Goal: Check status: Check status

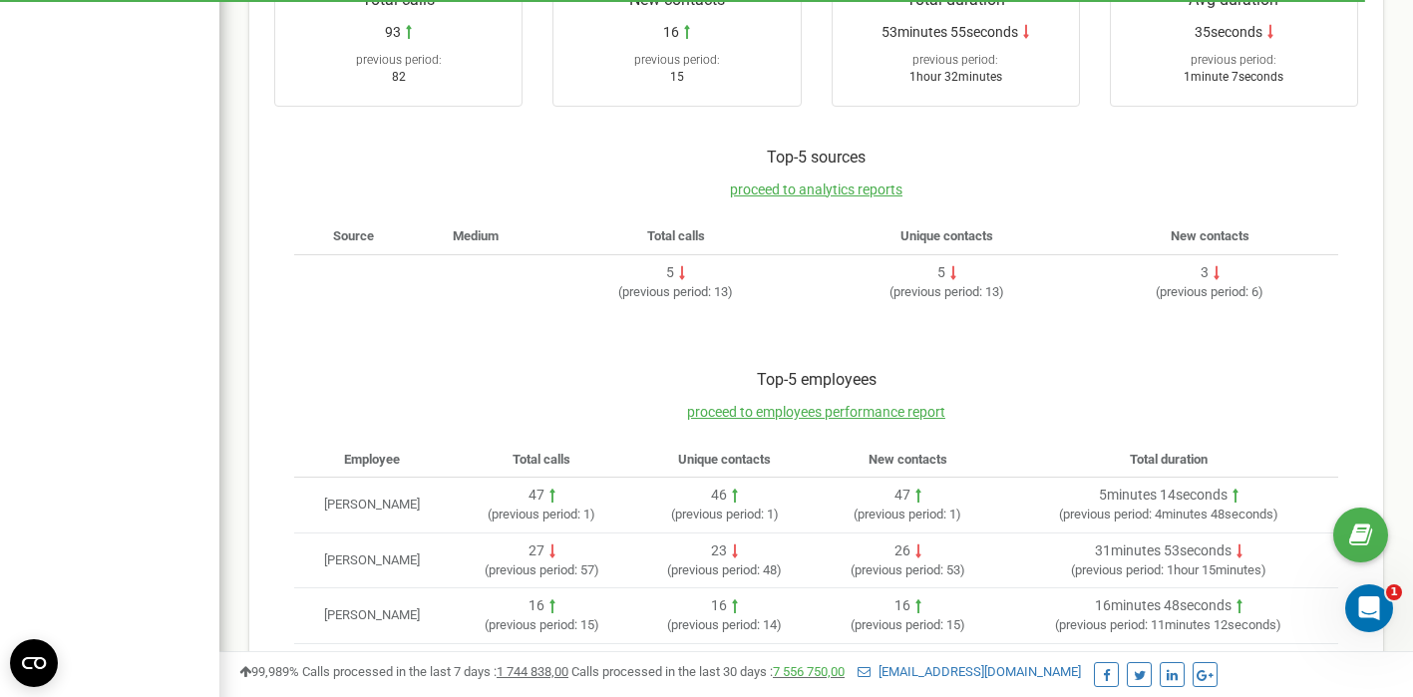
scroll to position [565, 0]
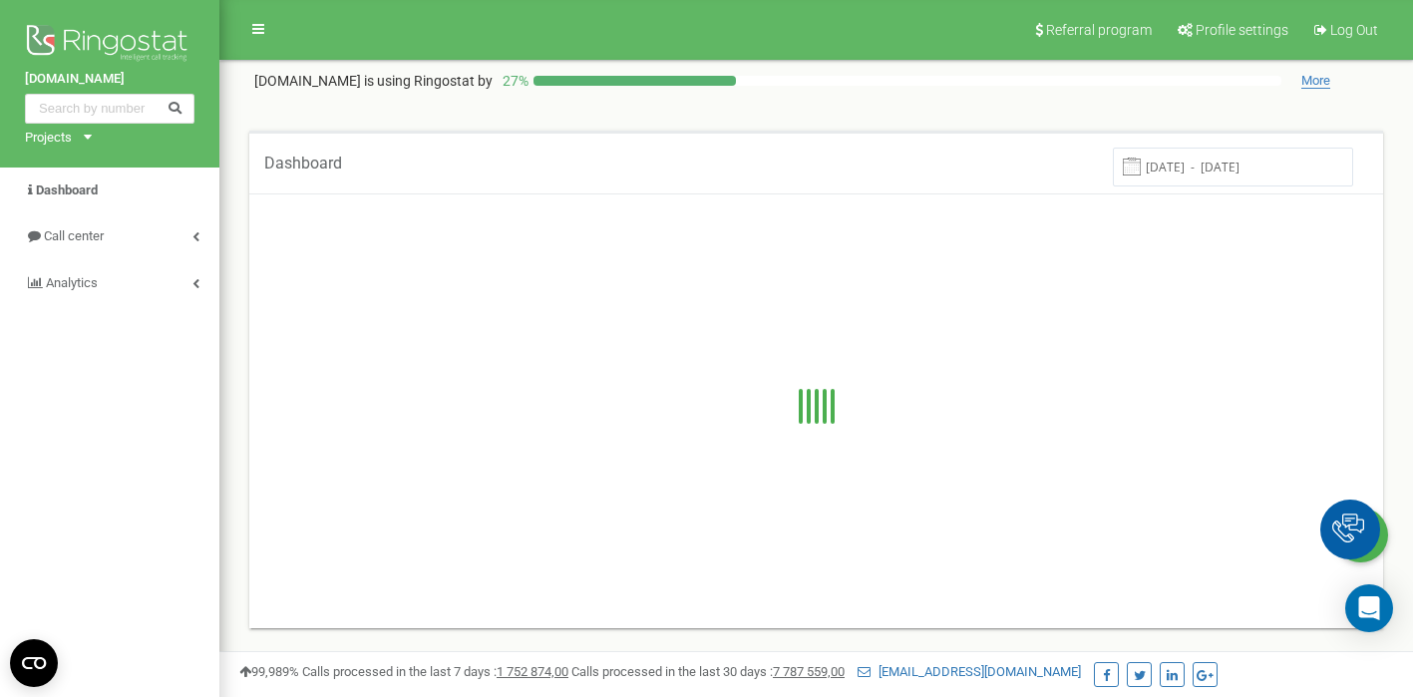
click at [1264, 174] on input "[DATE] - [DATE]" at bounding box center [1233, 167] width 240 height 39
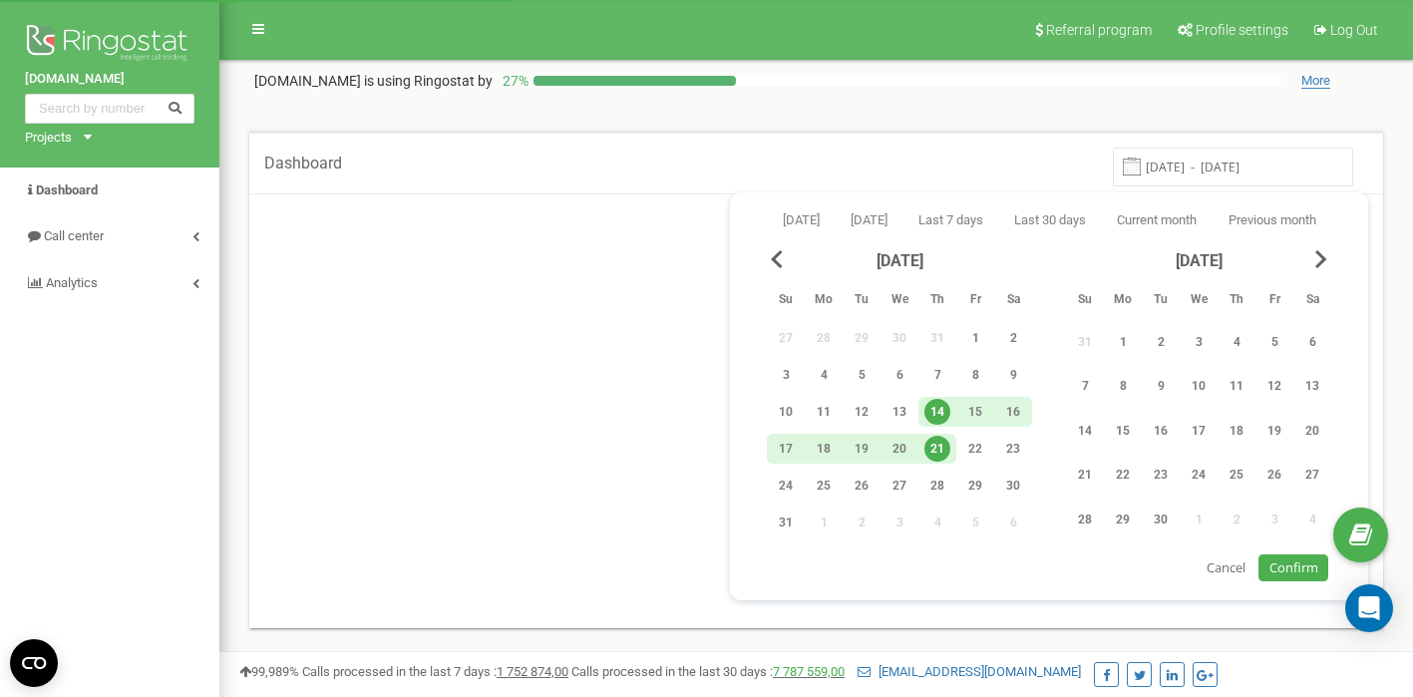
click at [940, 443] on div "21" at bounding box center [938, 449] width 26 height 26
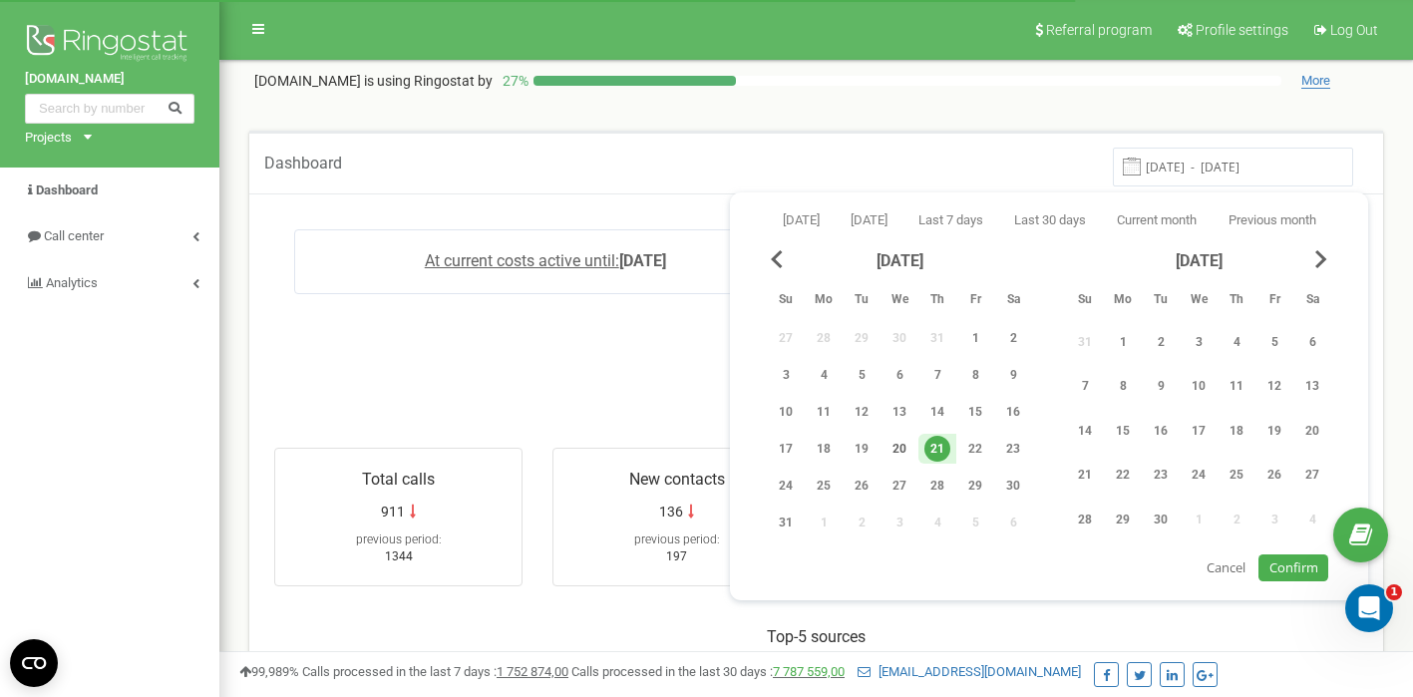
click at [909, 449] on div "20" at bounding box center [900, 449] width 26 height 26
click at [906, 447] on div "20" at bounding box center [900, 449] width 26 height 26
click at [1296, 570] on span "Confirm" at bounding box center [1294, 568] width 49 height 18
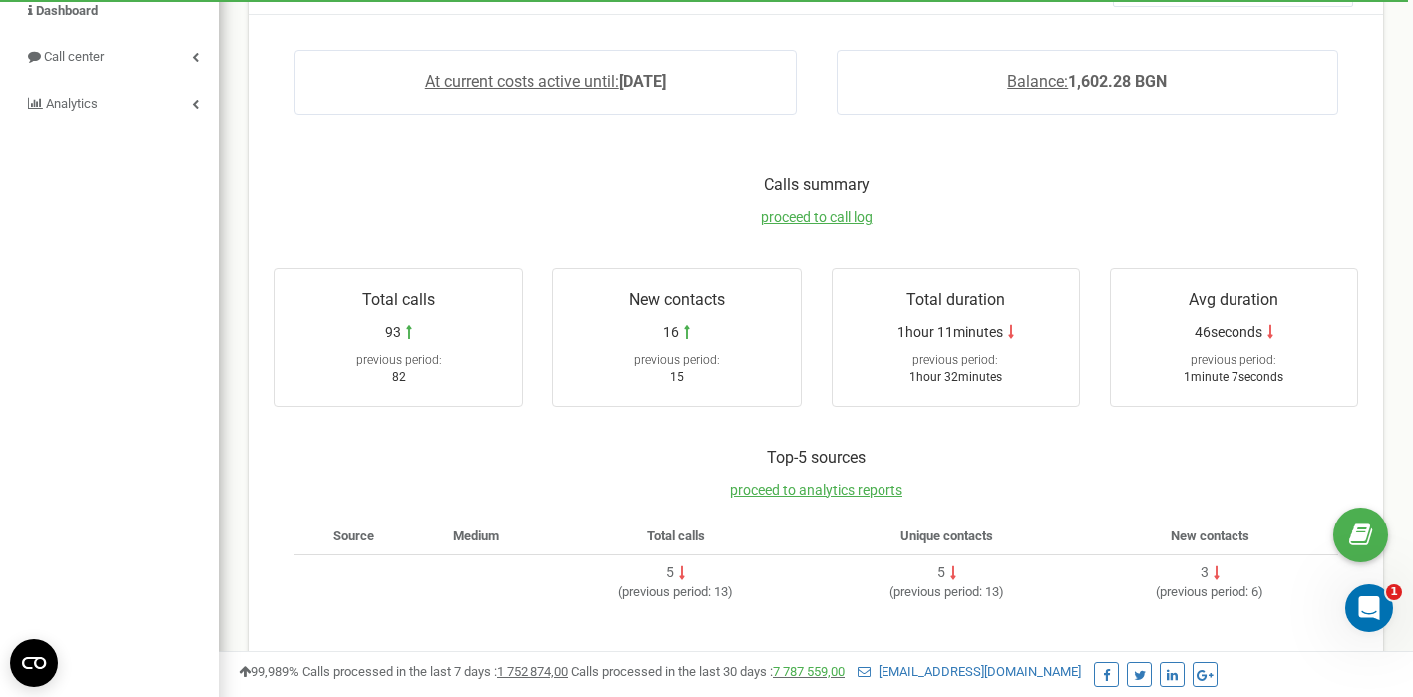
scroll to position [26, 0]
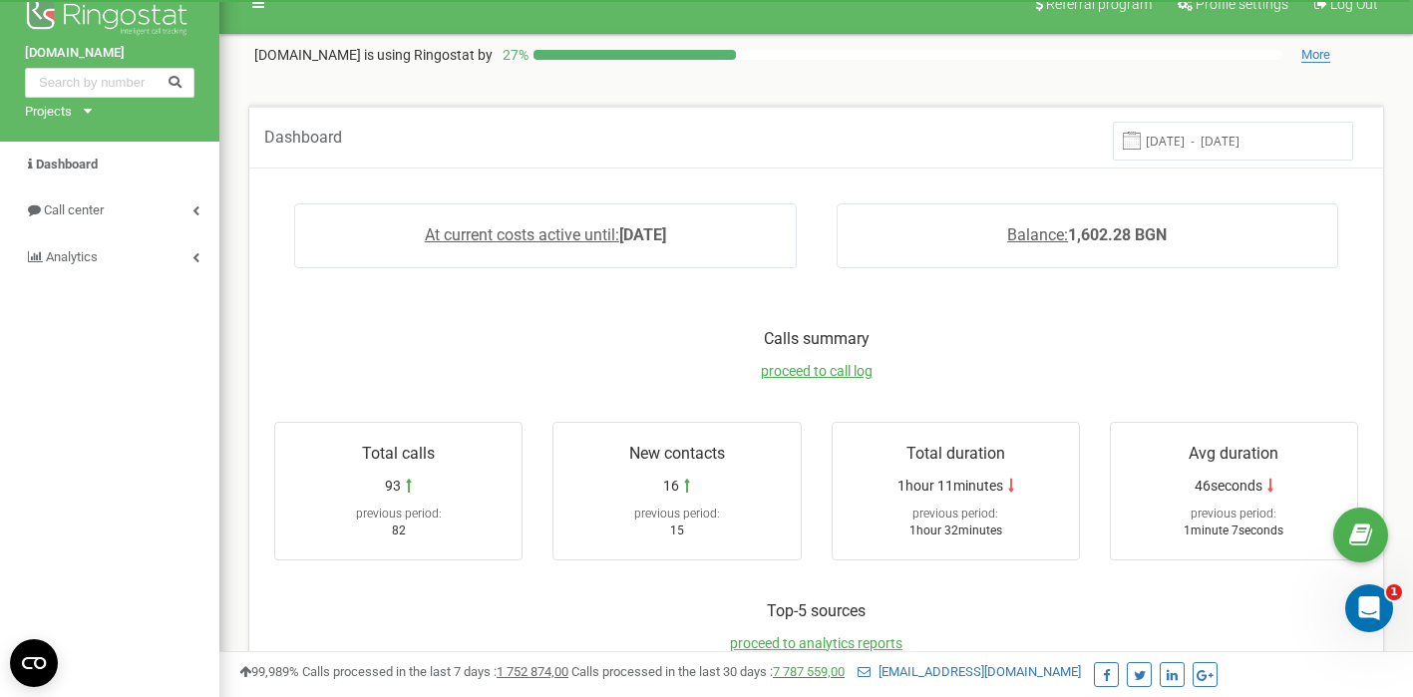
click at [1244, 139] on input "[DATE] - [DATE]" at bounding box center [1233, 141] width 240 height 39
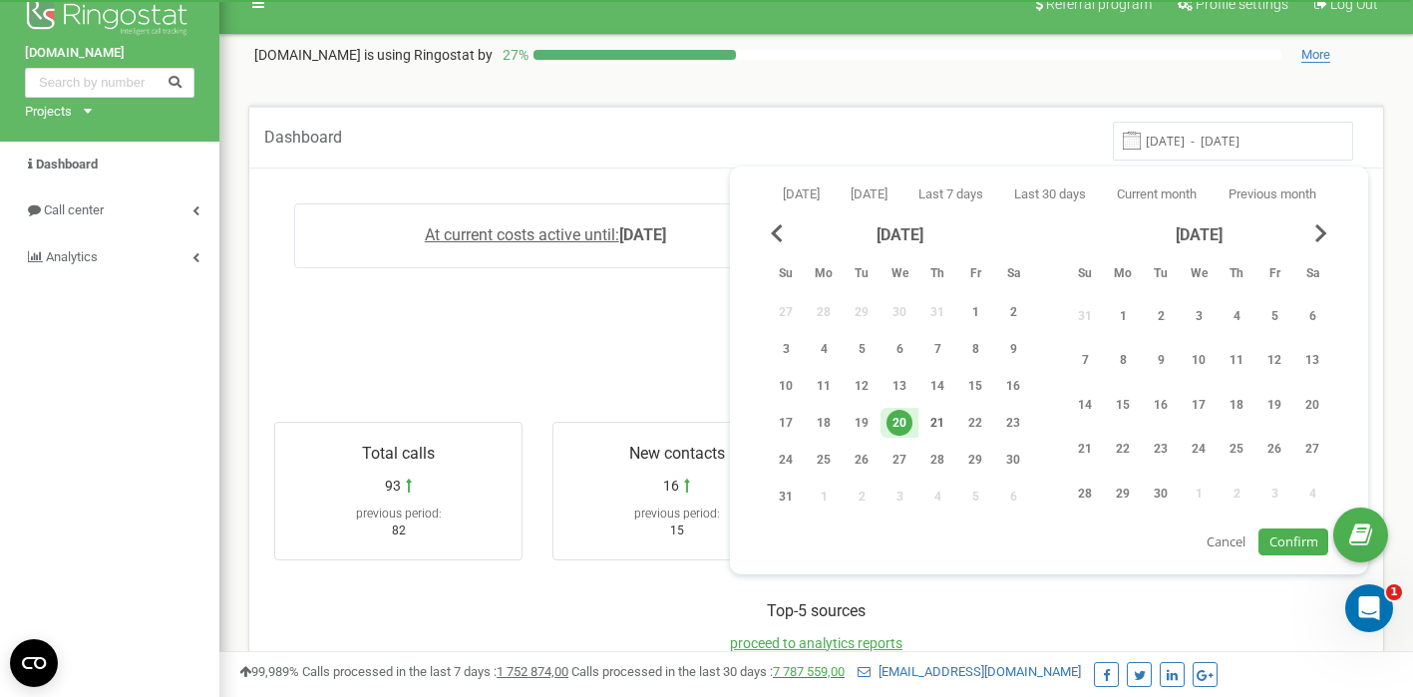
click at [945, 428] on div "21" at bounding box center [938, 423] width 26 height 26
click at [942, 426] on div "21" at bounding box center [938, 423] width 26 height 26
click at [1287, 546] on span "Confirm" at bounding box center [1294, 542] width 49 height 18
type input "21.08.2025 - 21.08.2025"
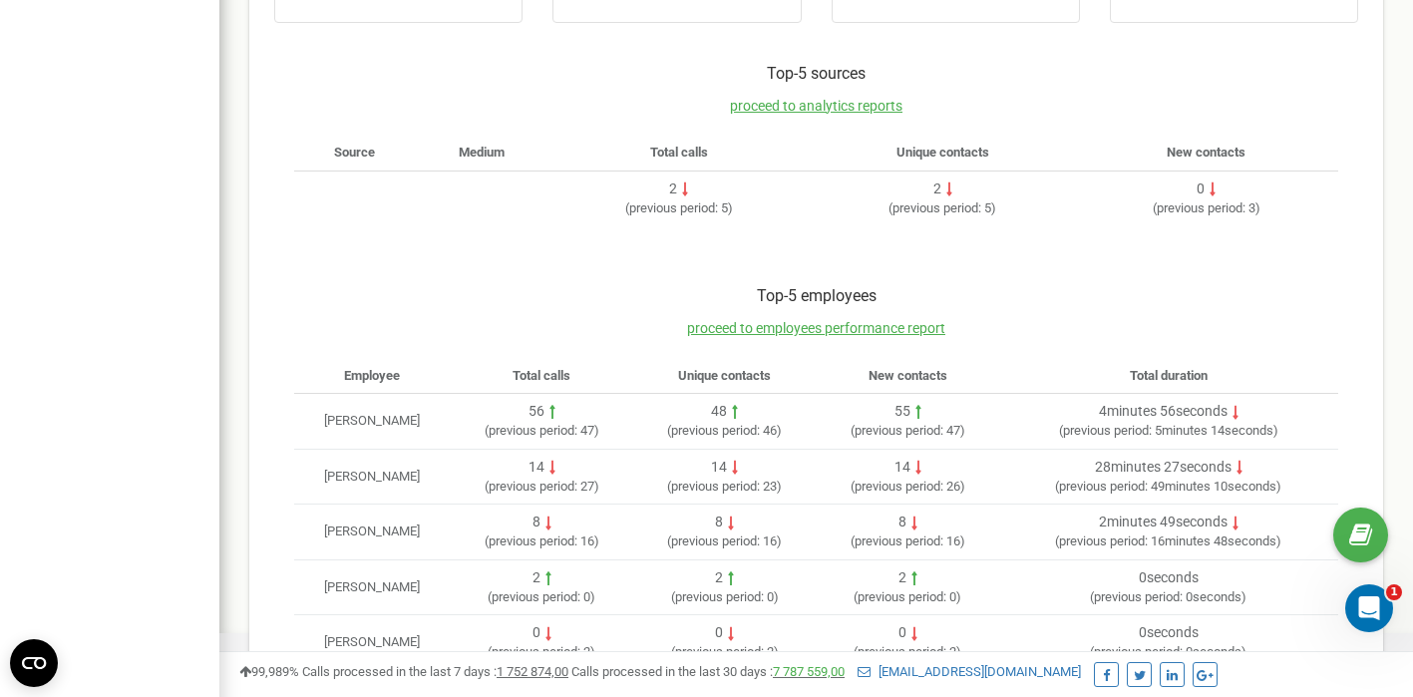
scroll to position [619, 0]
